Goal: Find specific page/section: Find specific page/section

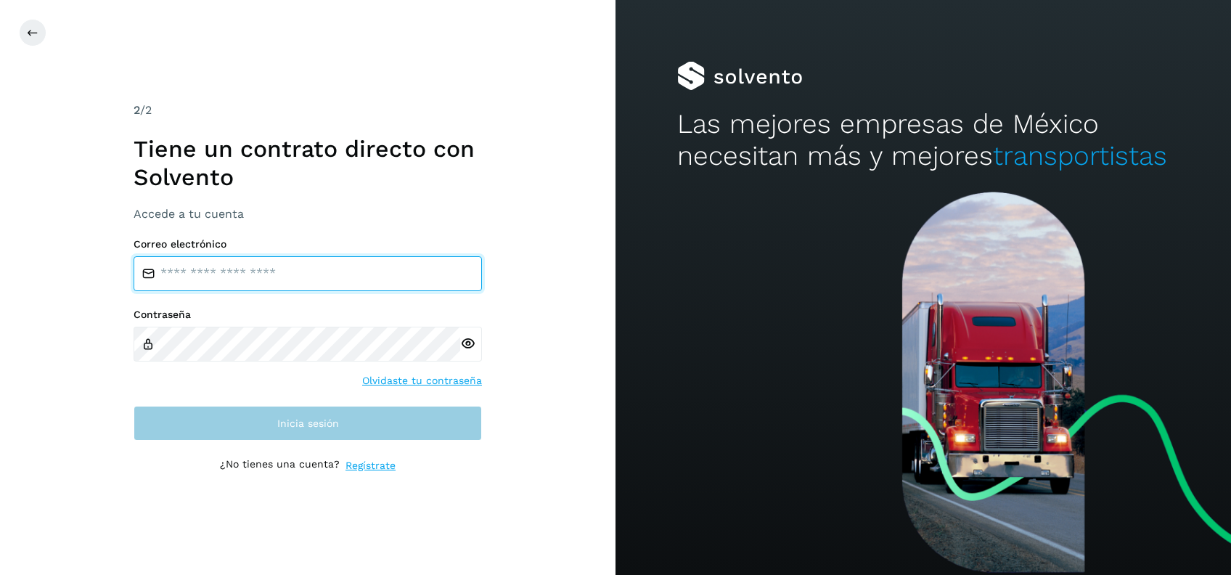
type input "**********"
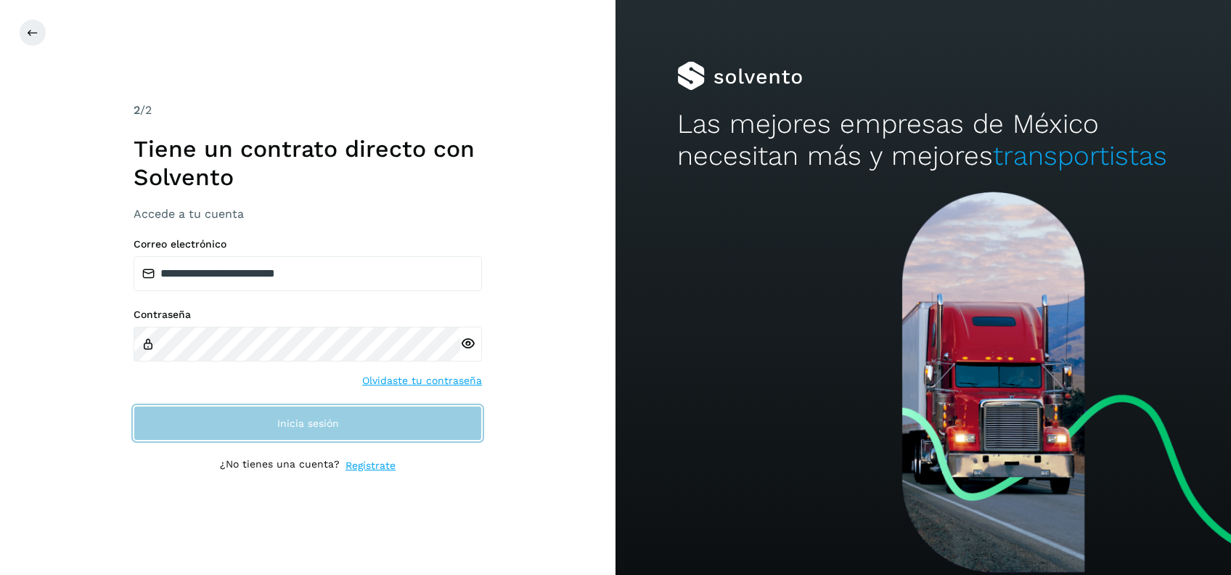
click at [416, 435] on button "Inicia sesión" at bounding box center [308, 423] width 348 height 35
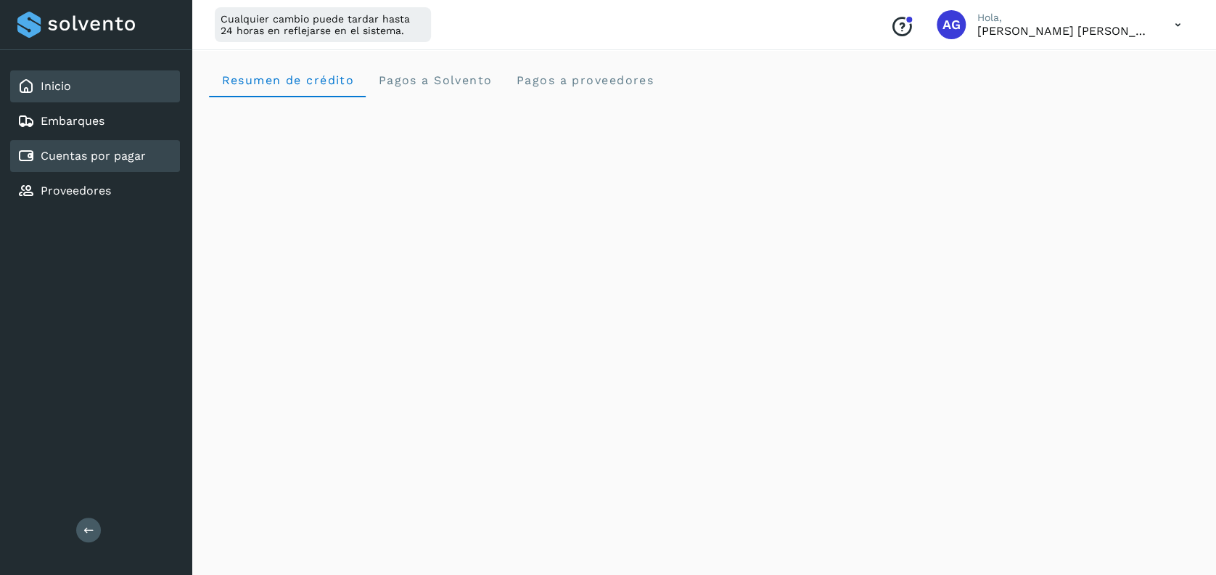
click at [145, 152] on div "Cuentas por pagar" at bounding box center [95, 156] width 170 height 32
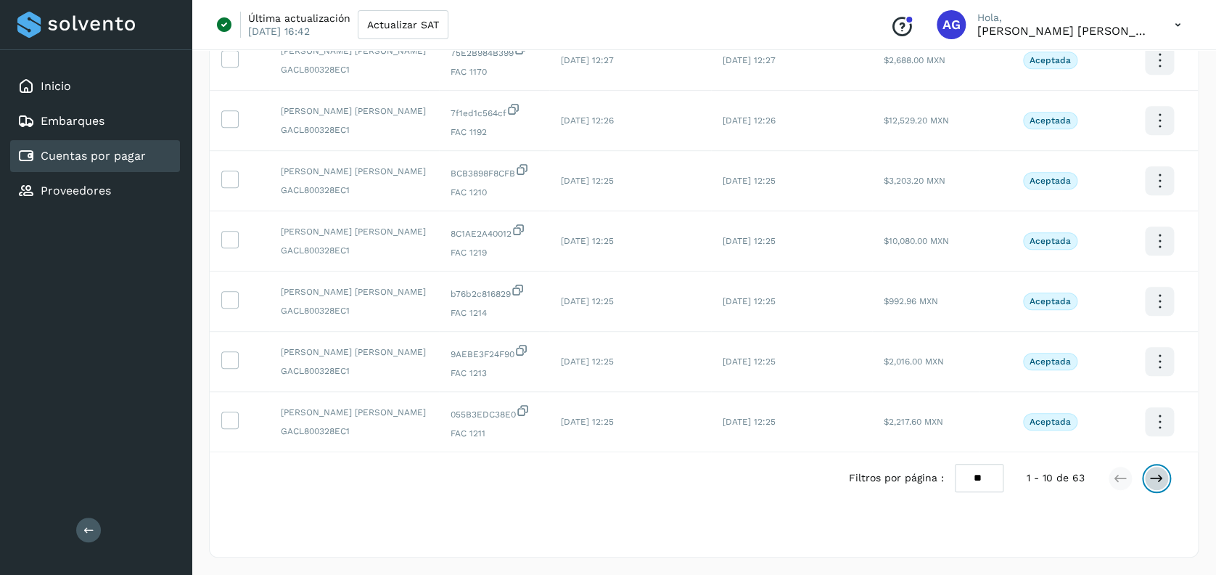
click at [1149, 476] on icon at bounding box center [1156, 478] width 15 height 15
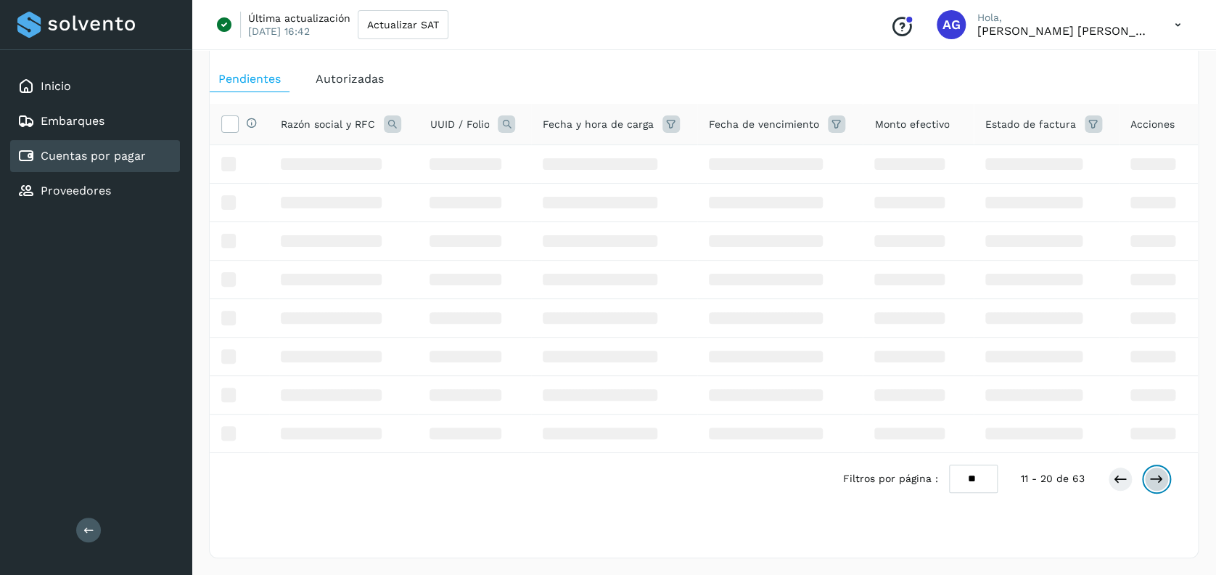
scroll to position [353, 0]
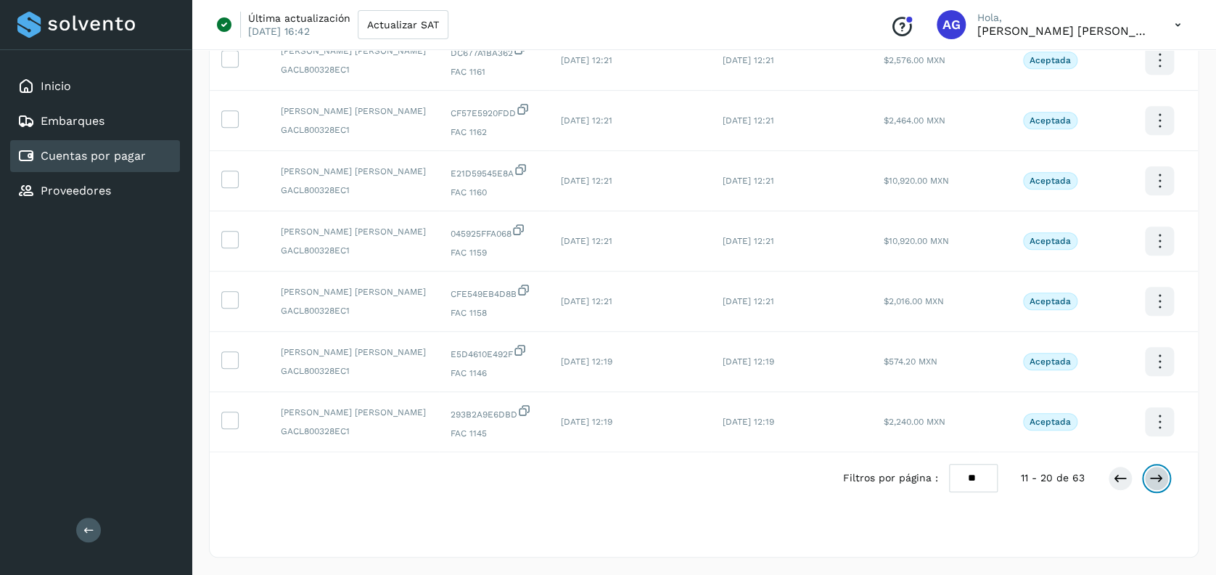
click at [1154, 472] on icon at bounding box center [1156, 478] width 15 height 15
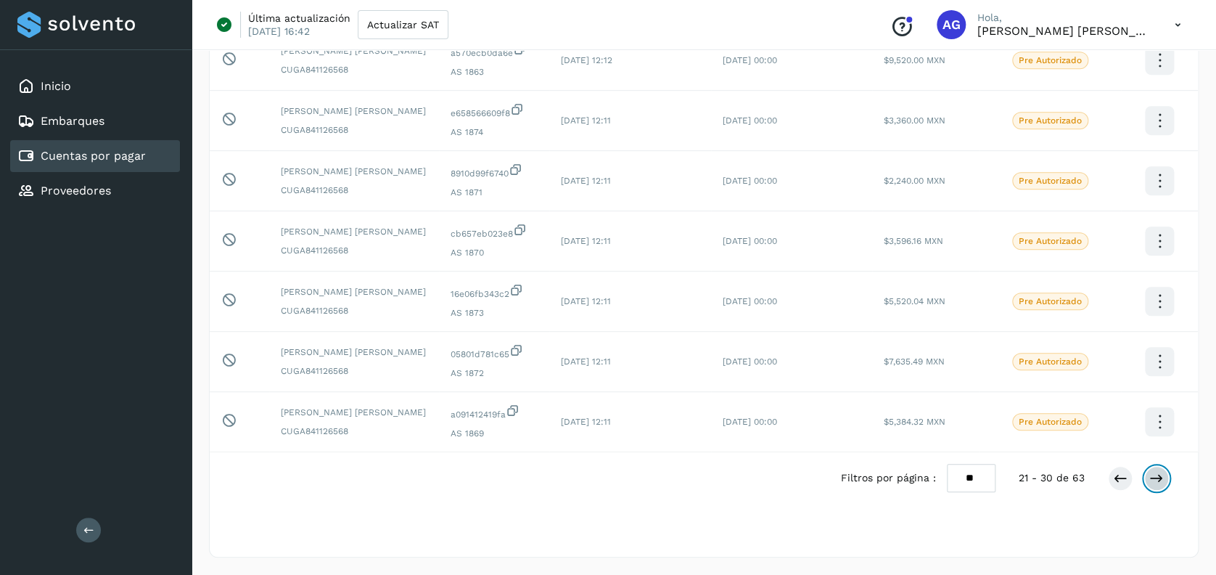
click at [1154, 472] on icon at bounding box center [1156, 478] width 15 height 15
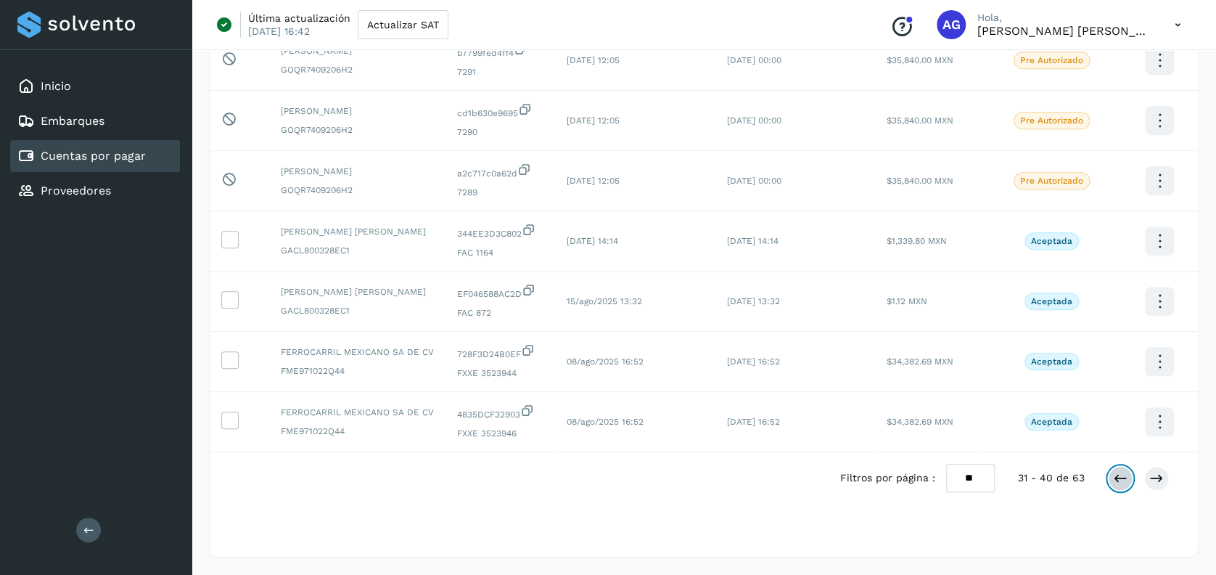
click at [1119, 482] on icon at bounding box center [1120, 478] width 15 height 15
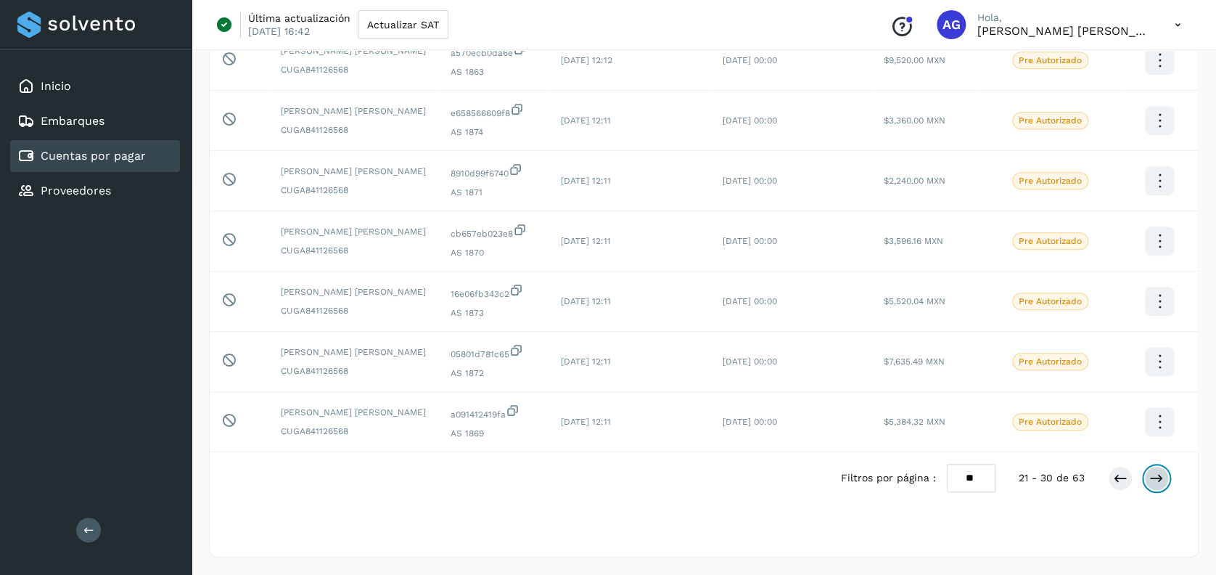
click at [1156, 480] on icon at bounding box center [1156, 478] width 15 height 15
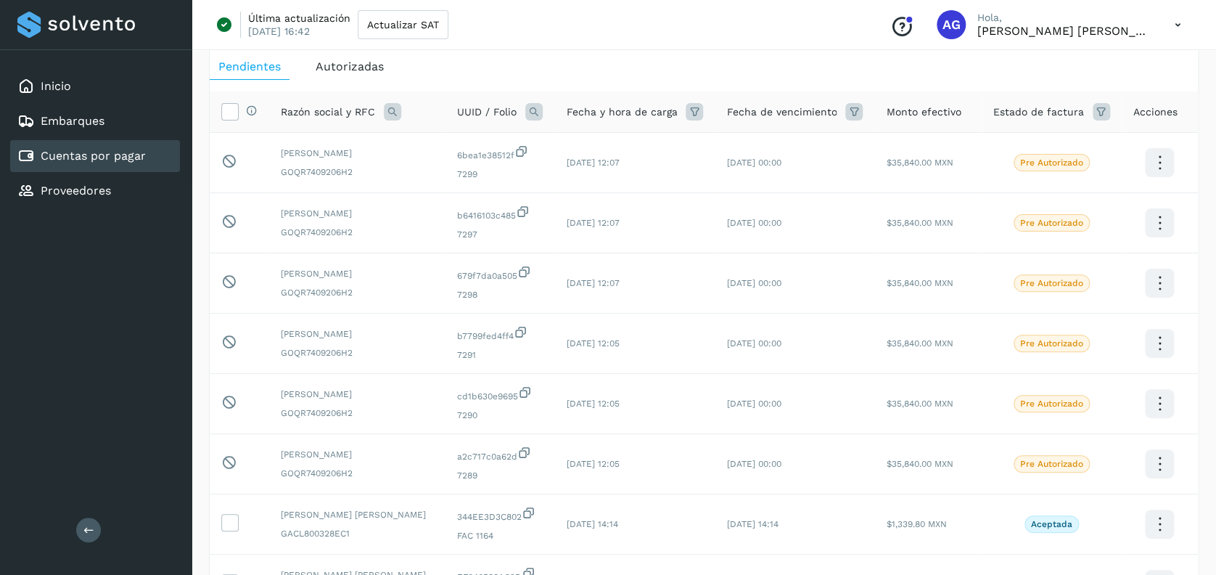
scroll to position [72, 0]
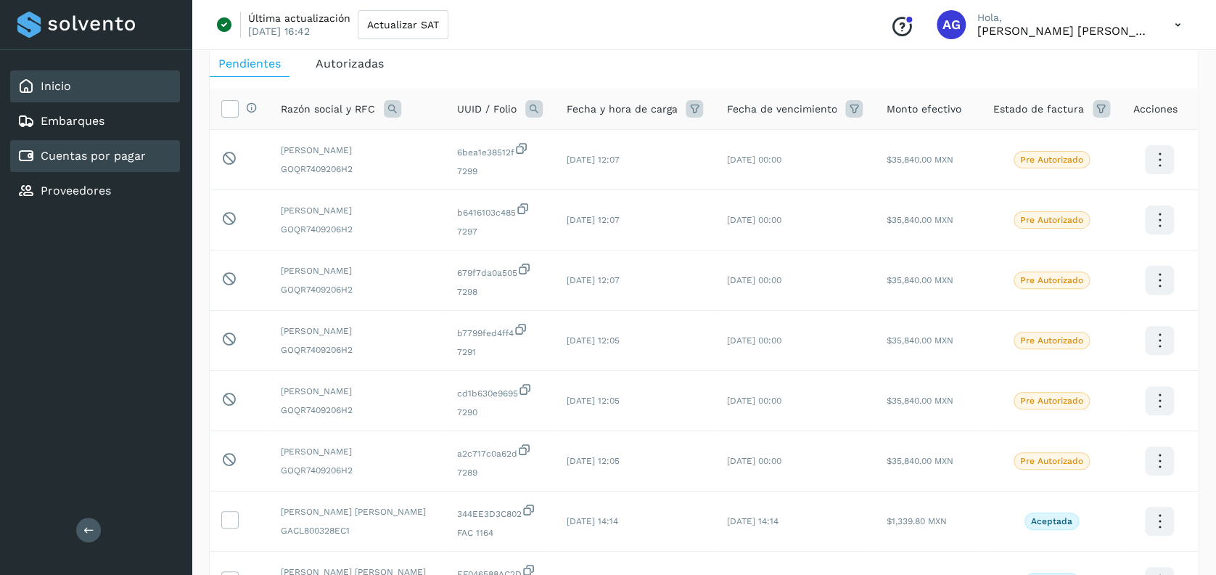
click at [124, 89] on div "Inicio" at bounding box center [95, 86] width 170 height 32
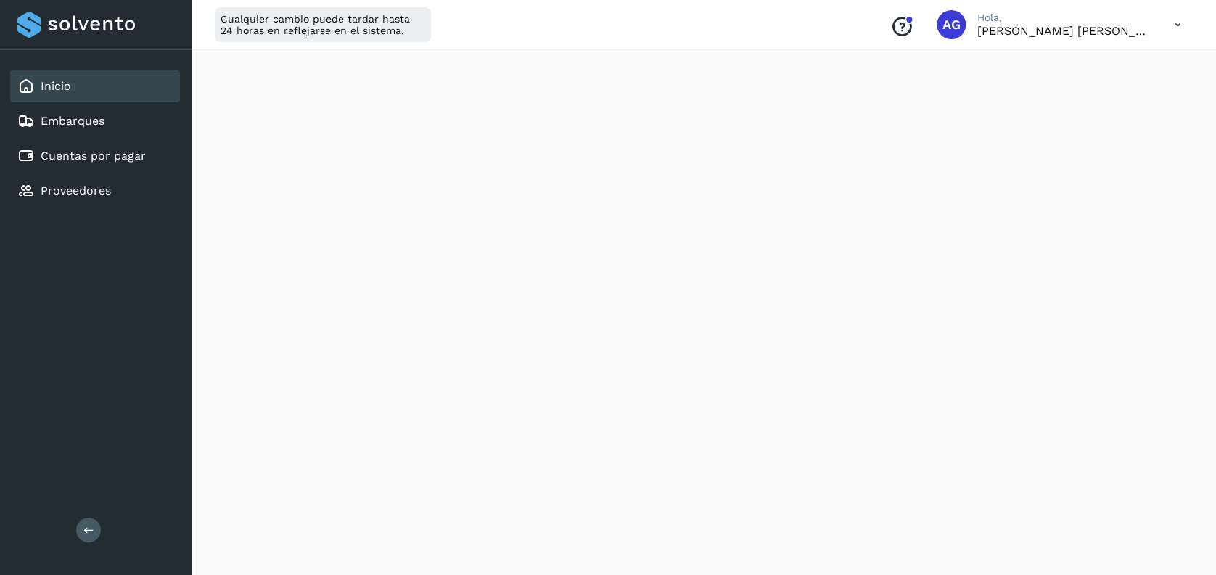
scroll to position [324, 0]
